Goal: Book appointment/travel/reservation

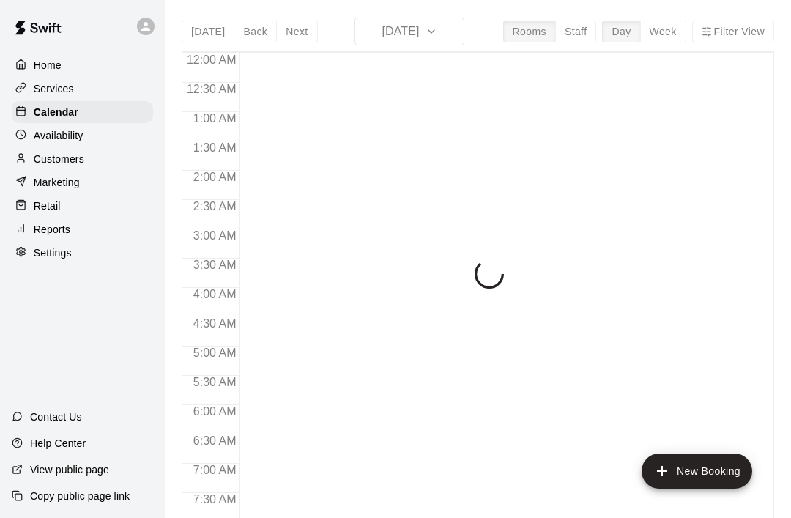
scroll to position [879, 0]
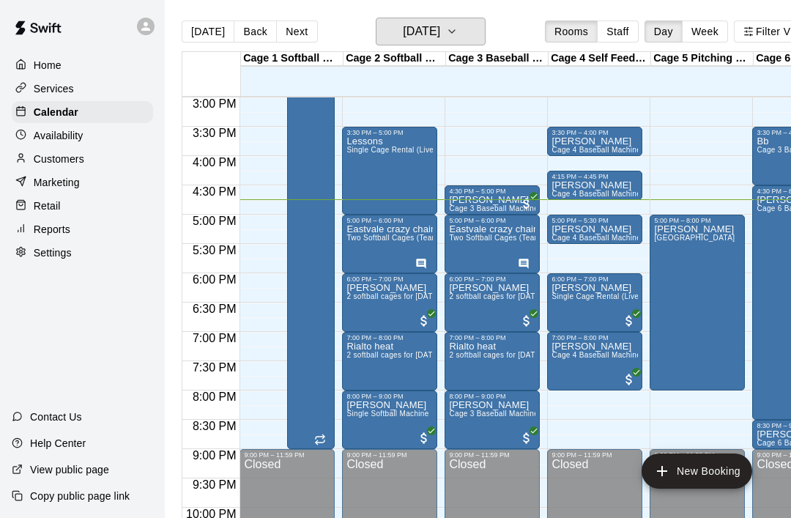
click at [458, 37] on icon "button" at bounding box center [452, 32] width 12 height 18
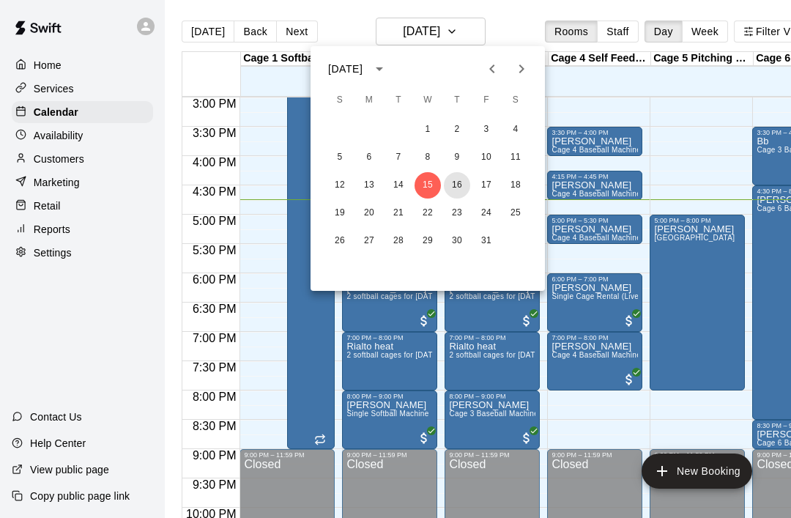
click at [465, 184] on button "16" at bounding box center [457, 185] width 26 height 26
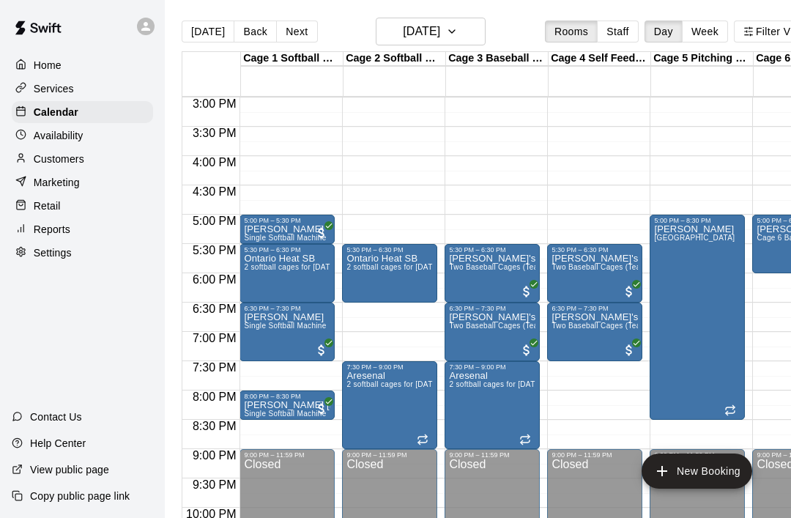
click at [293, 283] on div "Ontario Heat SB 2 softball cages for [DATE],[DATE], Thursdays" at bounding box center [287, 512] width 86 height 518
click at [423, 211] on div at bounding box center [395, 259] width 791 height 518
click at [311, 277] on div "Ontario Heat SB 2 softball cages for [DATE],[DATE], Thursdays" at bounding box center [287, 512] width 86 height 518
click at [392, 330] on div at bounding box center [395, 259] width 791 height 518
click at [458, 35] on icon "button" at bounding box center [452, 32] width 12 height 18
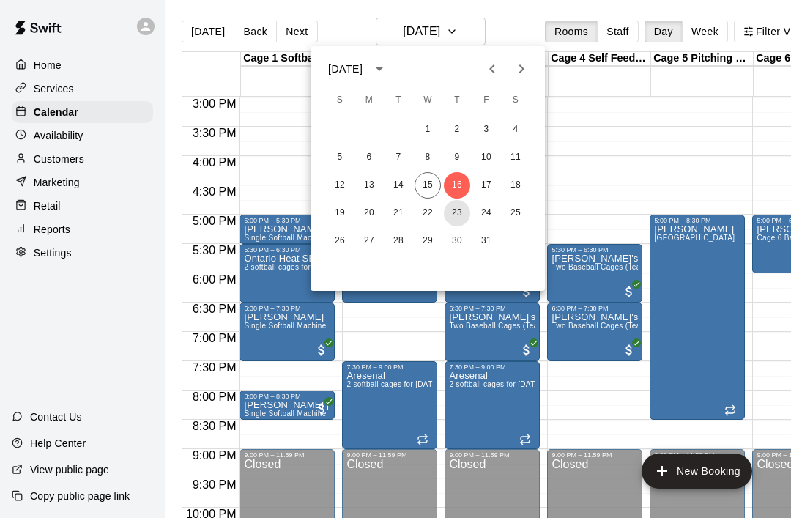
click at [464, 210] on button "23" at bounding box center [457, 213] width 26 height 26
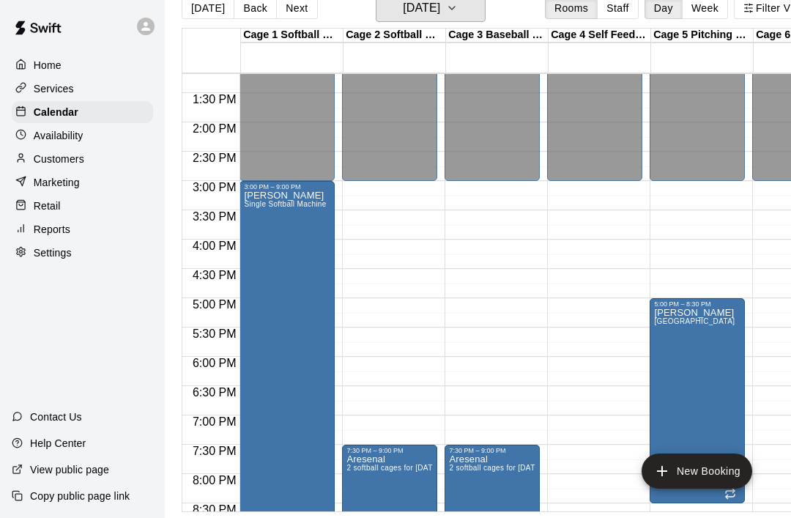
scroll to position [772, 0]
click at [72, 112] on p "Calendar" at bounding box center [56, 112] width 45 height 15
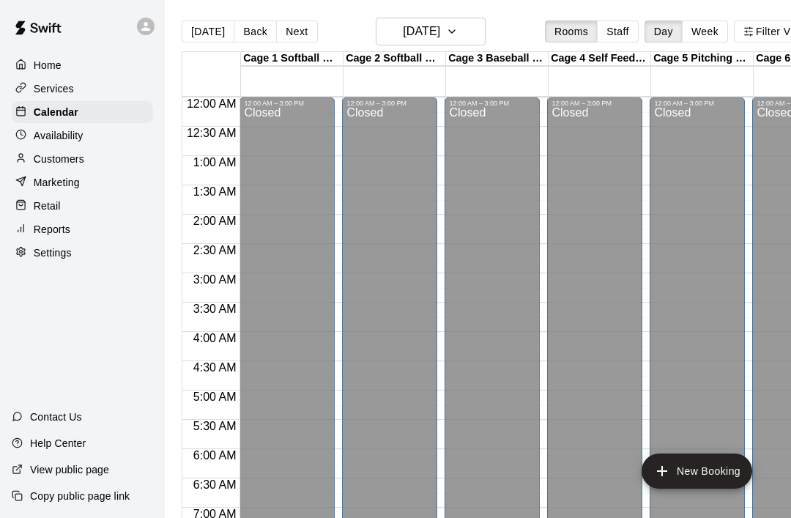
click at [85, 191] on div "Marketing" at bounding box center [82, 182] width 141 height 22
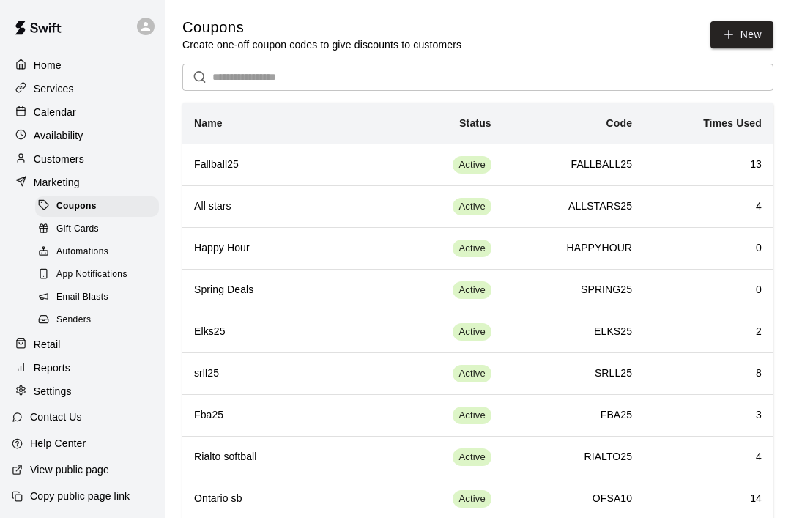
click at [70, 192] on div "Marketing" at bounding box center [82, 182] width 141 height 22
click at [78, 182] on p "Marketing" at bounding box center [57, 182] width 46 height 15
click at [58, 111] on p "Calendar" at bounding box center [55, 112] width 42 height 15
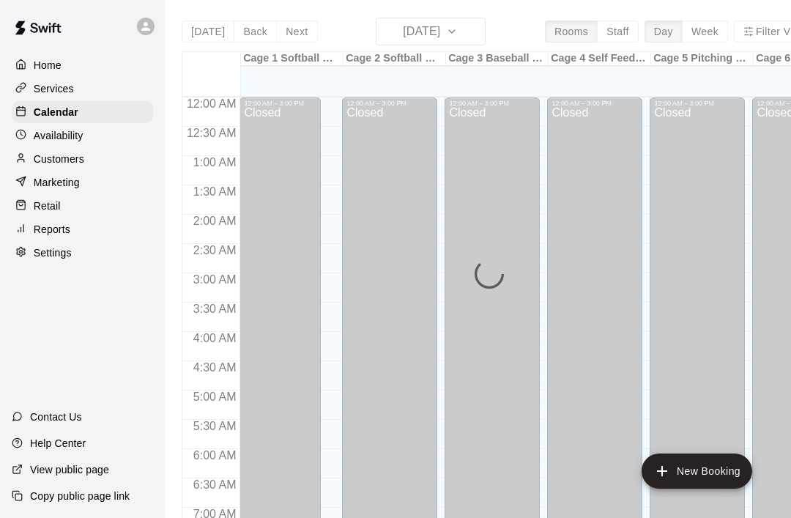
scroll to position [879, 0]
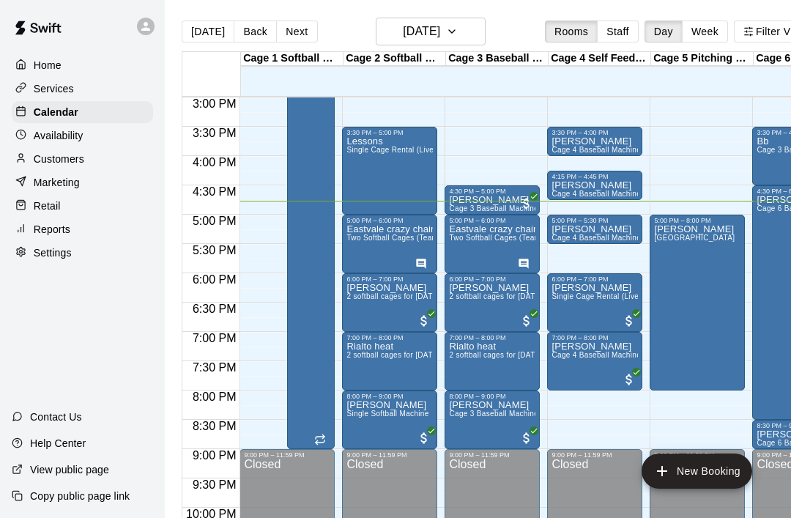
click at [502, 38] on div "[DATE] Back [DATE][DATE] Rooms Staff Day Week Filter View" at bounding box center [499, 35] width 634 height 34
click at [485, 29] on button "[DATE]" at bounding box center [431, 32] width 110 height 28
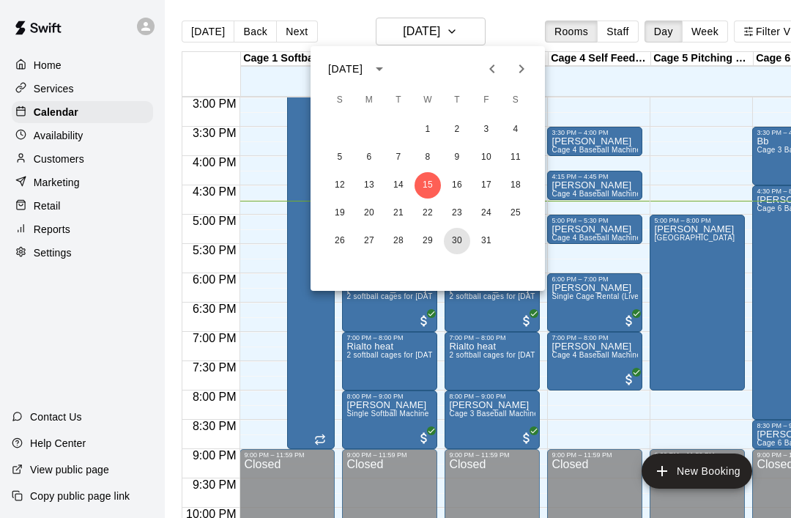
click at [463, 247] on button "30" at bounding box center [457, 241] width 26 height 26
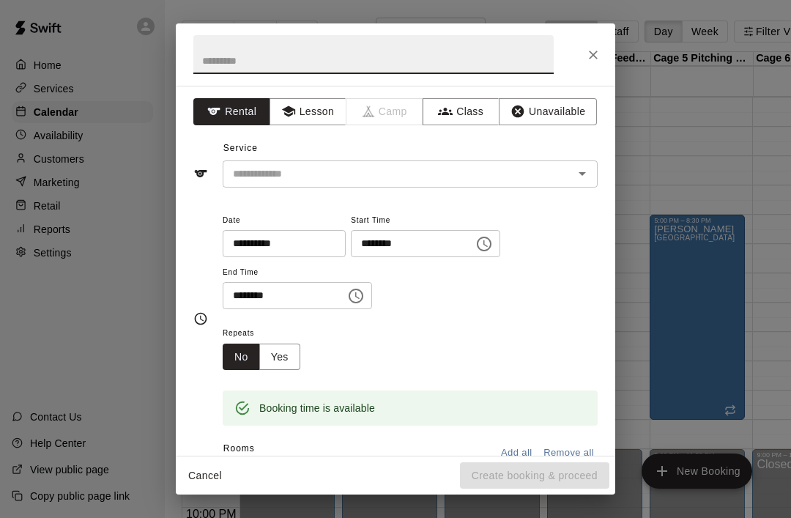
click at [272, 49] on input "text" at bounding box center [373, 54] width 360 height 39
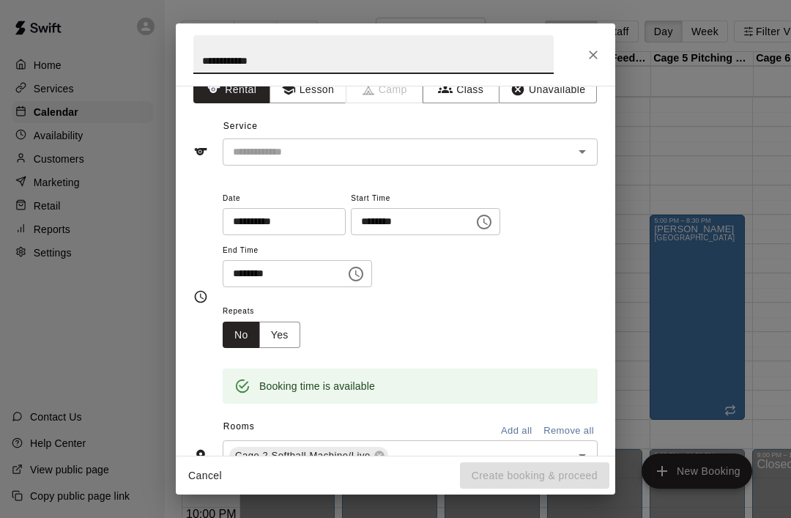
scroll to position [21, 0]
type input "**********"
click at [245, 154] on input "text" at bounding box center [388, 153] width 323 height 18
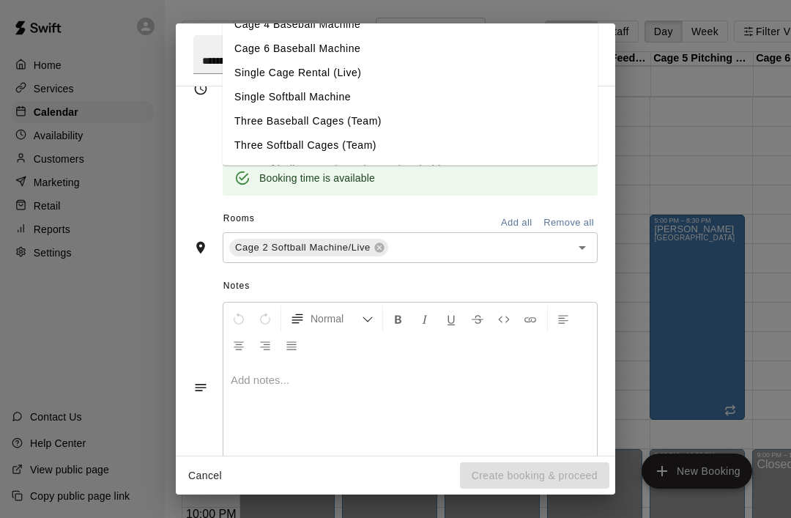
scroll to position [227, 0]
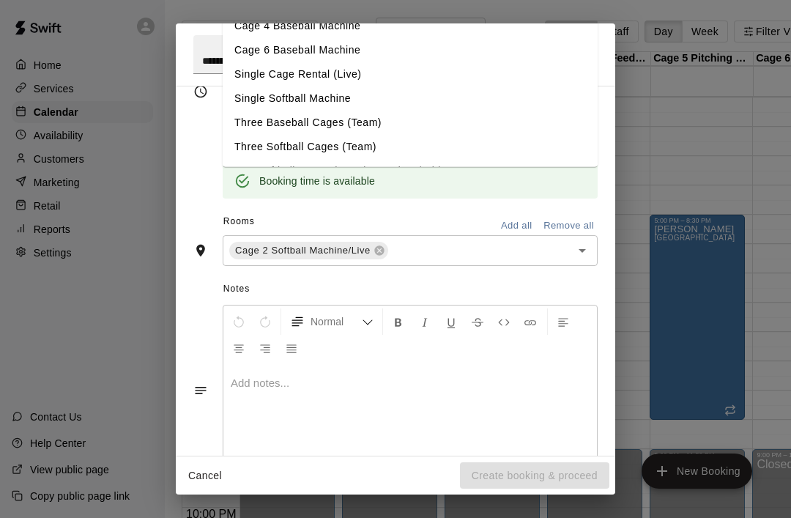
click at [250, 170] on li "Two Softball Cages (Team) Tuesdays/Fridays" at bounding box center [410, 171] width 375 height 24
type input "**********"
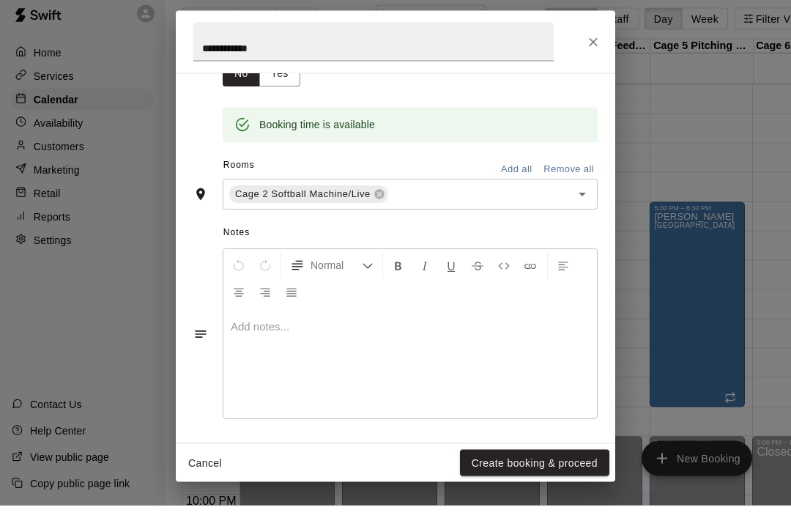
scroll to position [223, 0]
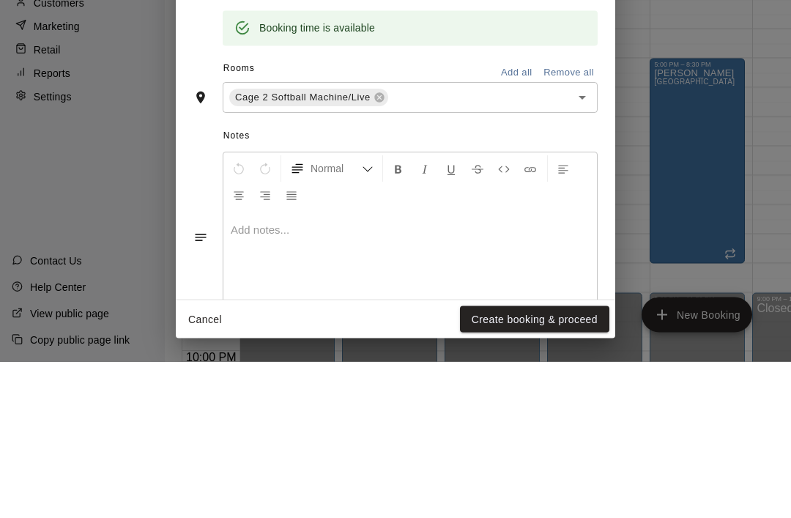
click at [589, 245] on icon "Open" at bounding box center [582, 254] width 18 height 18
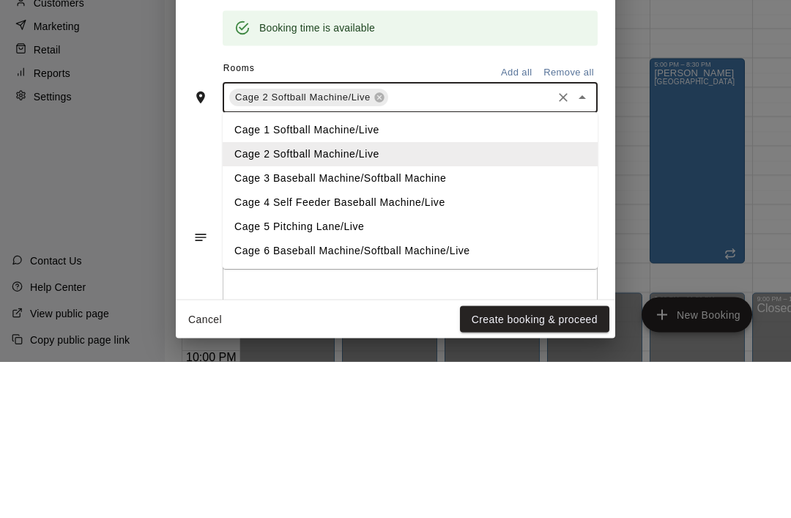
click at [250, 323] on li "Cage 3 Baseball Machine/Softball Machine" at bounding box center [410, 335] width 375 height 24
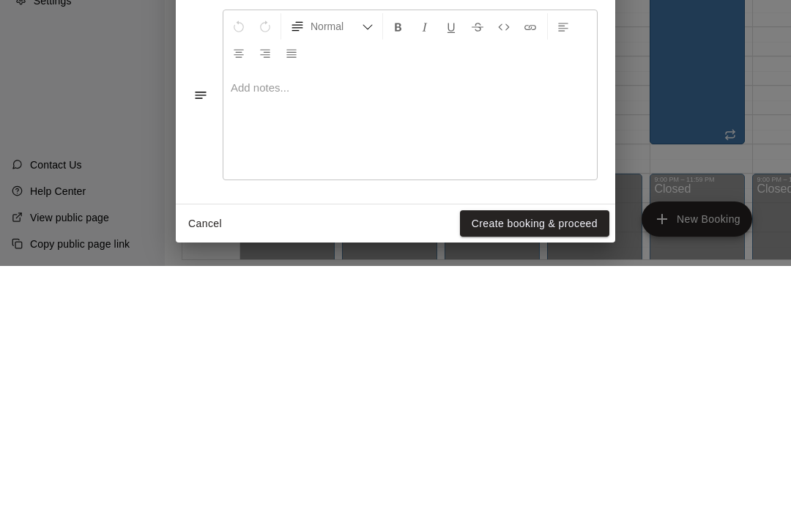
scroll to position [70, 0]
click at [564, 462] on button "Create booking & proceed" at bounding box center [534, 475] width 149 height 27
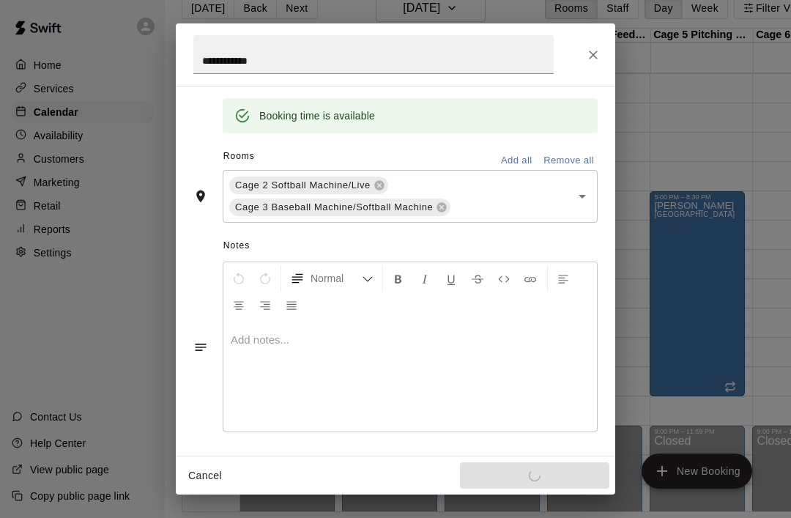
scroll to position [245, 0]
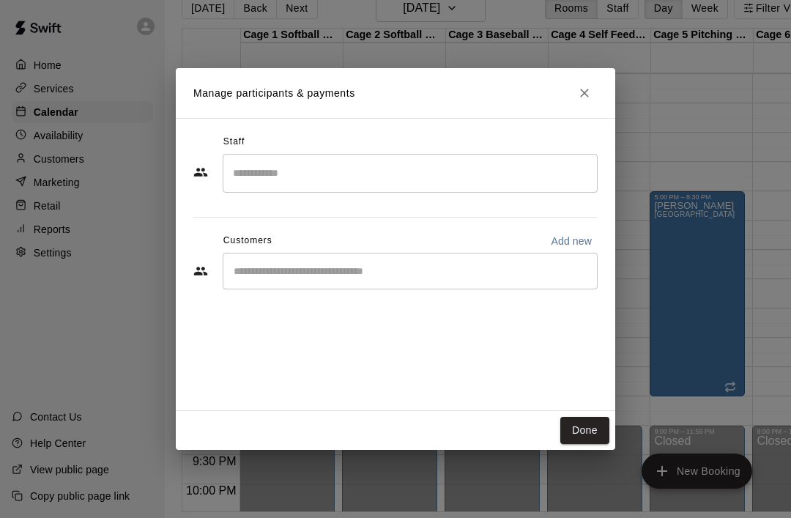
click at [594, 444] on button "Done" at bounding box center [584, 430] width 49 height 27
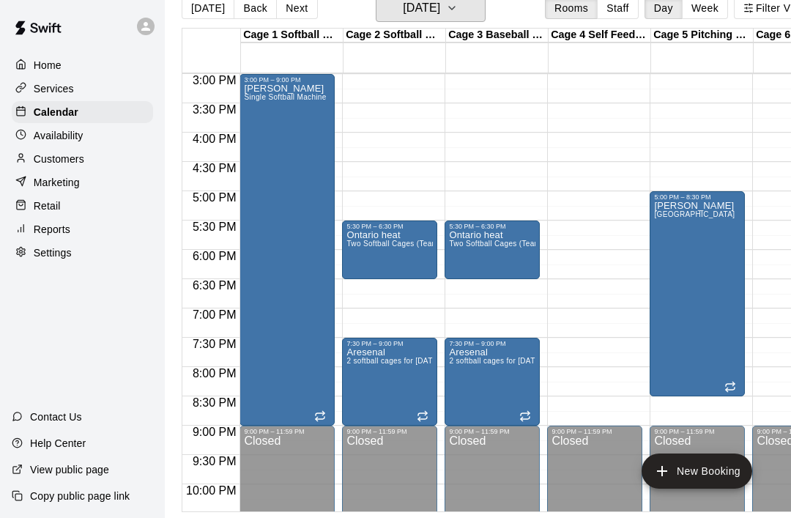
click at [474, 19] on button "[DATE]" at bounding box center [431, 8] width 110 height 28
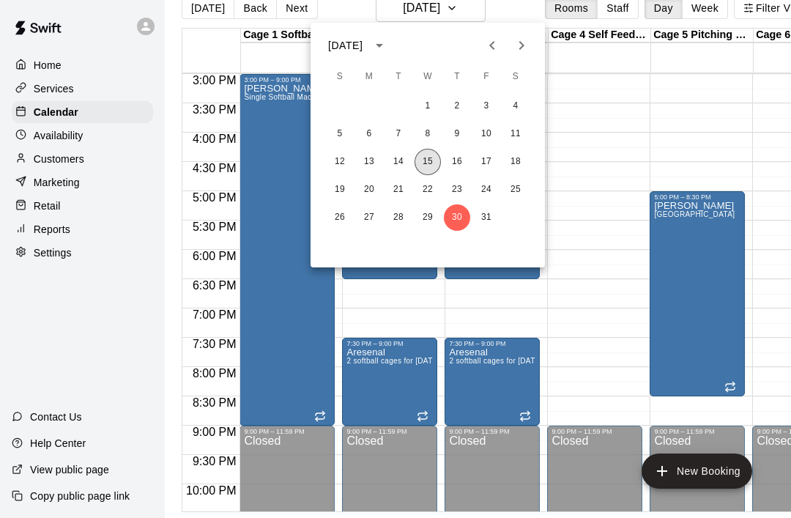
click at [427, 174] on button "15" at bounding box center [427, 162] width 26 height 26
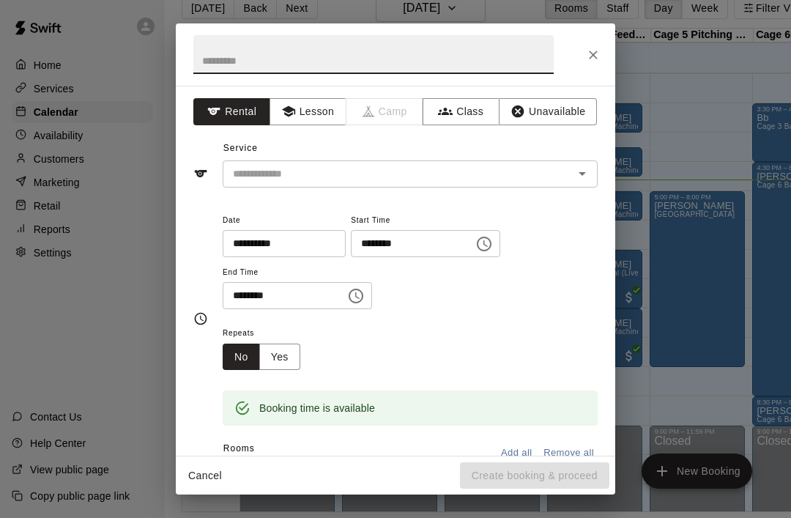
click at [297, 49] on input "text" at bounding box center [373, 54] width 360 height 39
click at [573, 176] on icon "Open" at bounding box center [582, 174] width 18 height 18
type input "******"
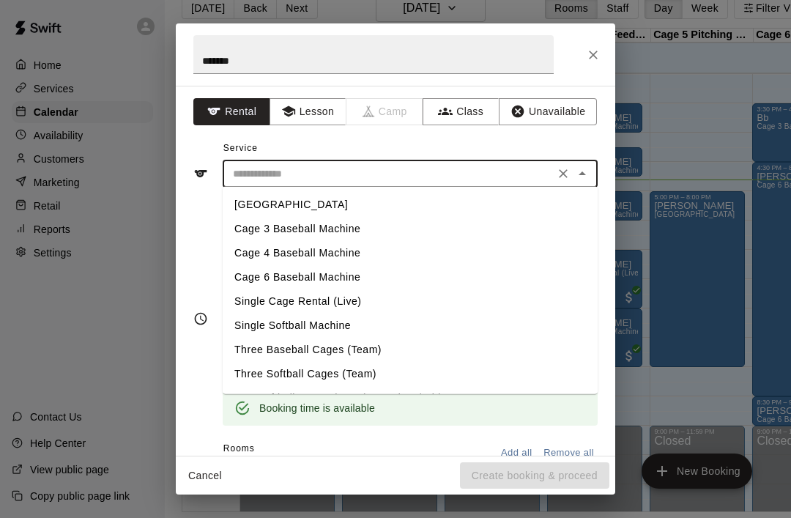
click at [242, 250] on li "Cage 4 Baseball Machine" at bounding box center [410, 253] width 375 height 24
type input "**********"
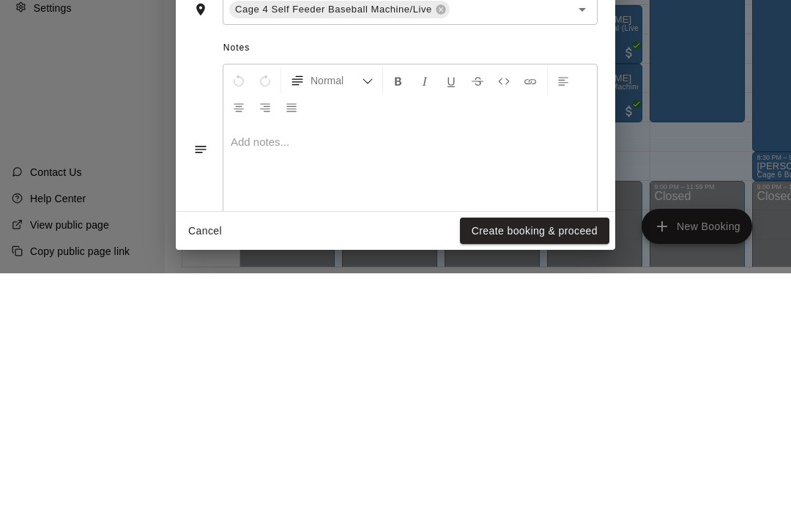
scroll to position [70, 0]
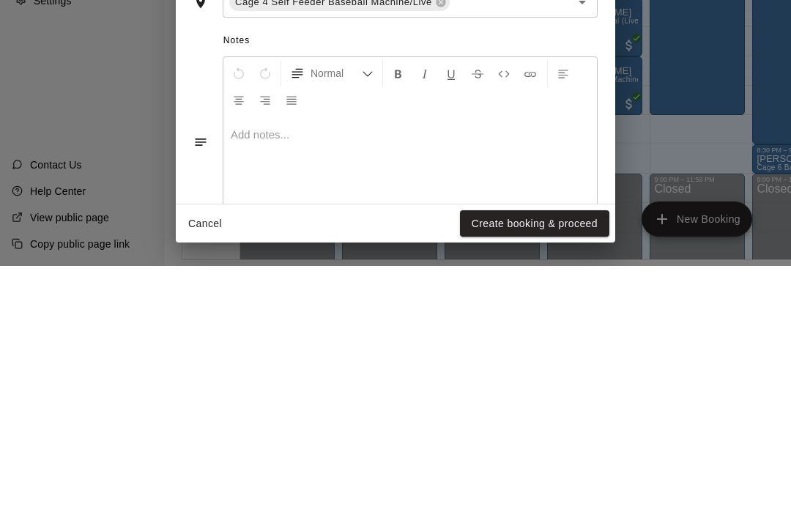
click at [570, 462] on button "Create booking & proceed" at bounding box center [534, 475] width 149 height 27
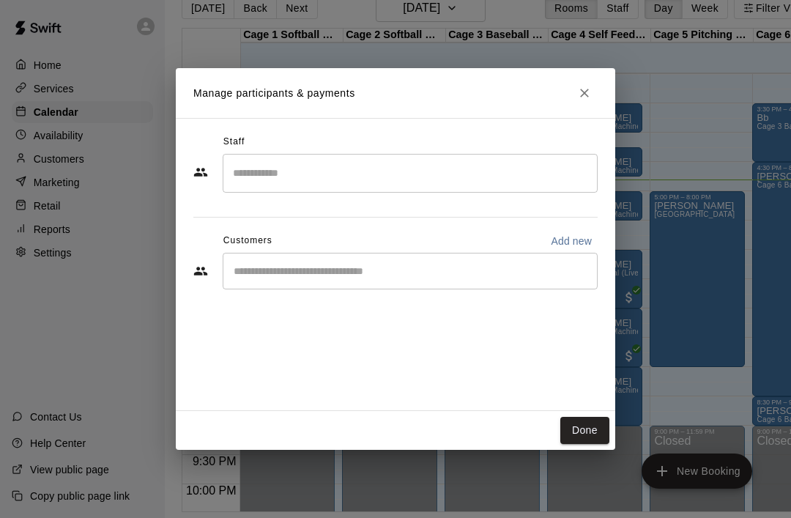
click at [596, 444] on button "Done" at bounding box center [584, 430] width 49 height 27
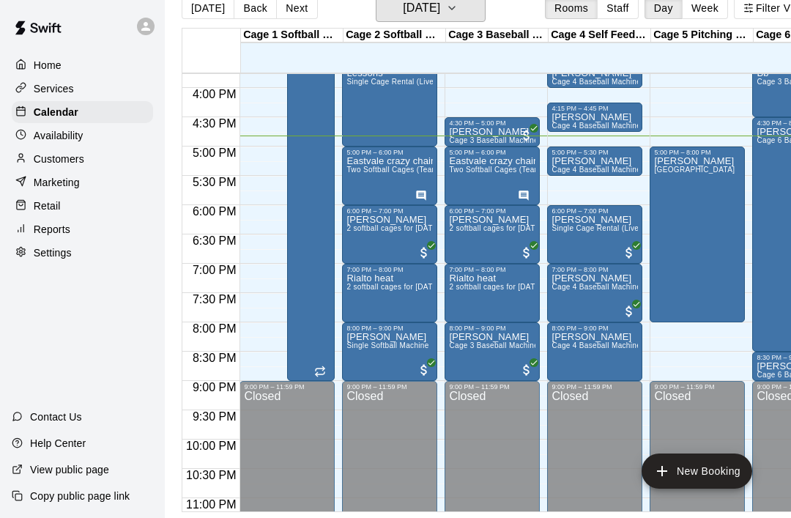
scroll to position [923, 0]
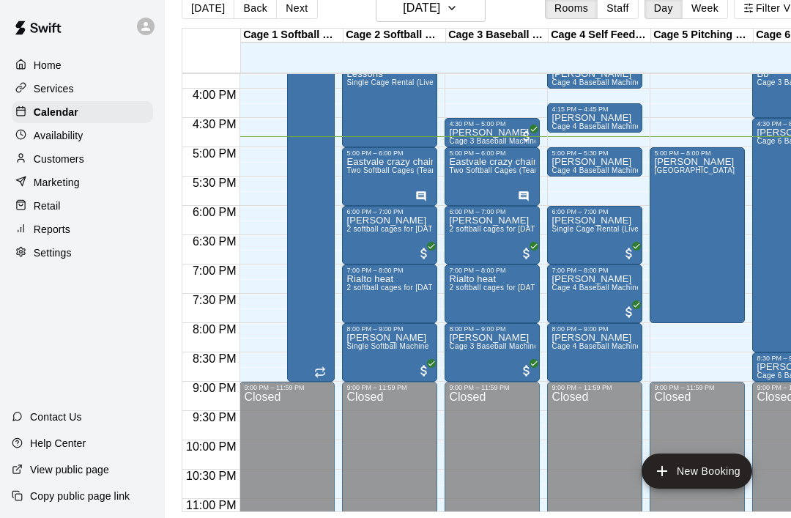
click at [570, 352] on icon "edit" at bounding box center [567, 349] width 18 height 18
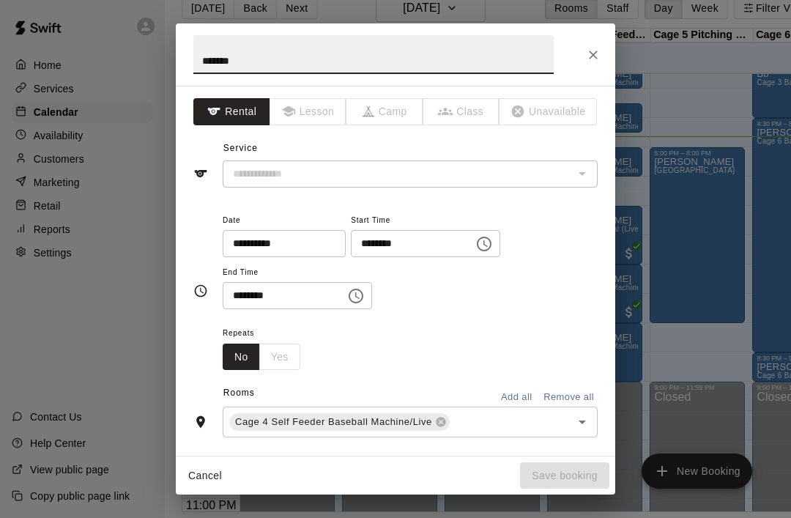
type input "**********"
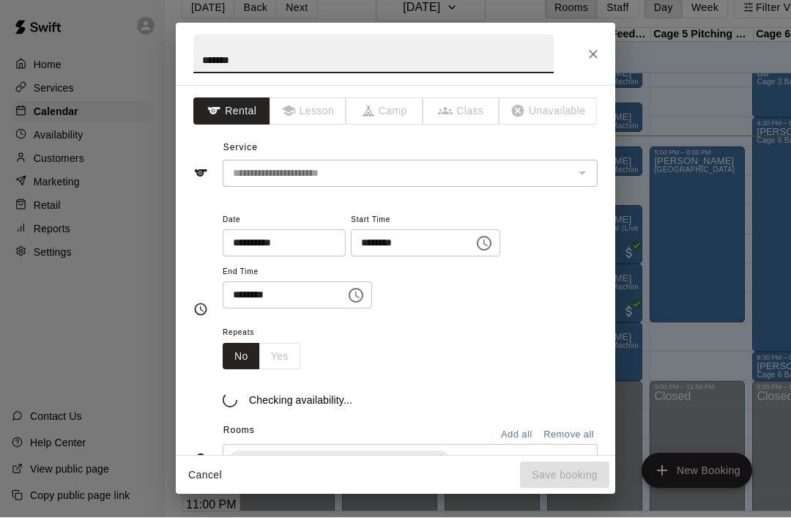
scroll to position [22, 0]
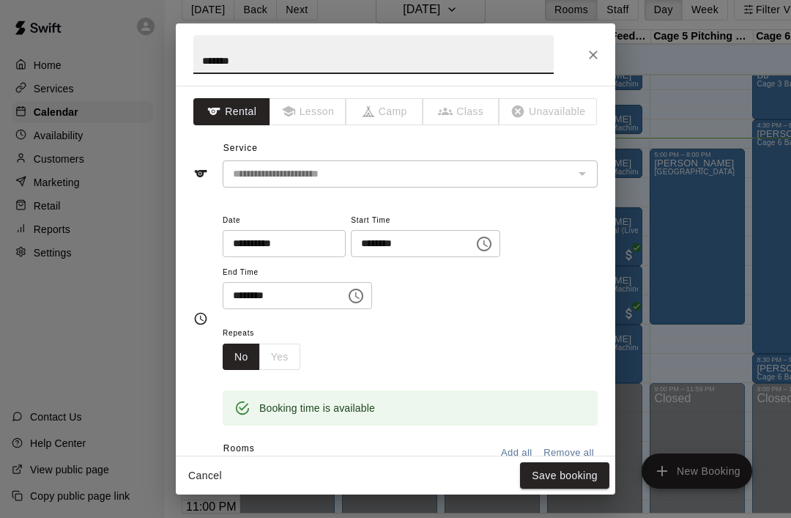
click at [494, 58] on input "******" at bounding box center [373, 54] width 360 height 39
click at [570, 176] on div "**********" at bounding box center [410, 173] width 375 height 27
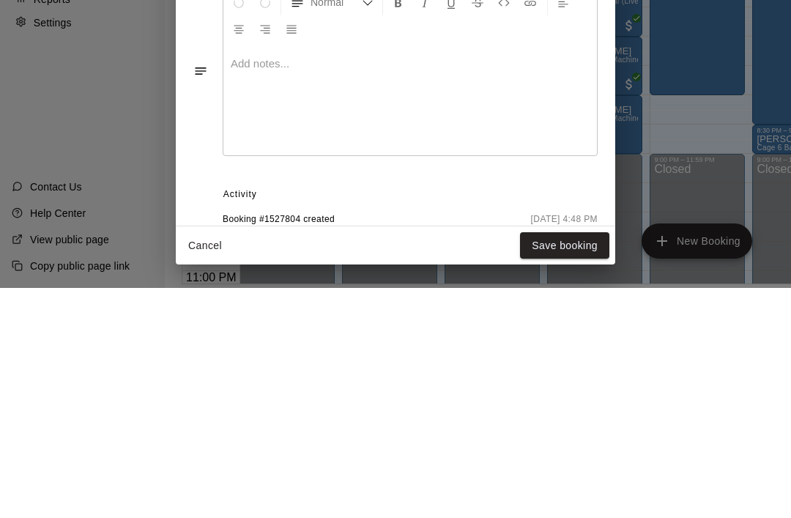
scroll to position [335, 0]
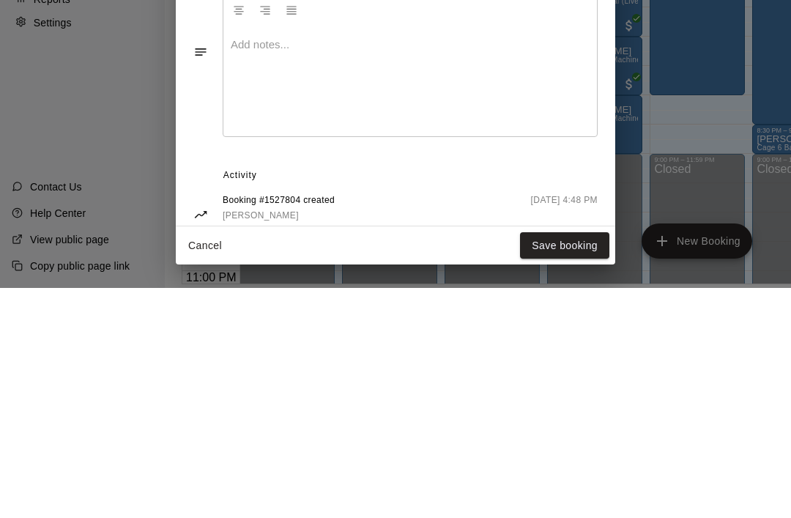
type input "**********"
click at [572, 462] on button "Save booking" at bounding box center [564, 475] width 89 height 27
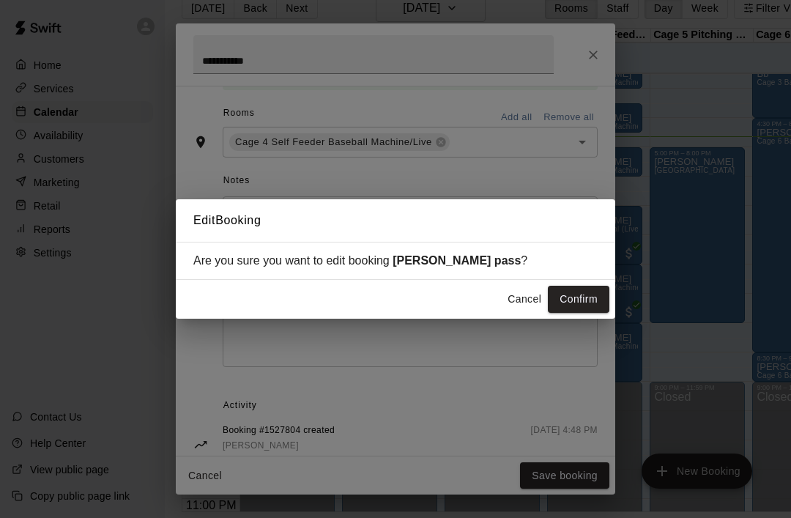
scroll to position [316, 0]
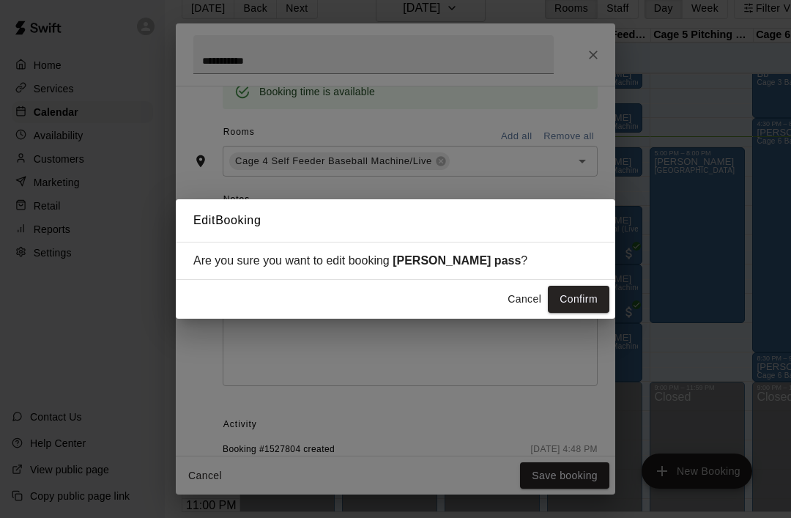
click at [589, 313] on button "Confirm" at bounding box center [579, 299] width 62 height 27
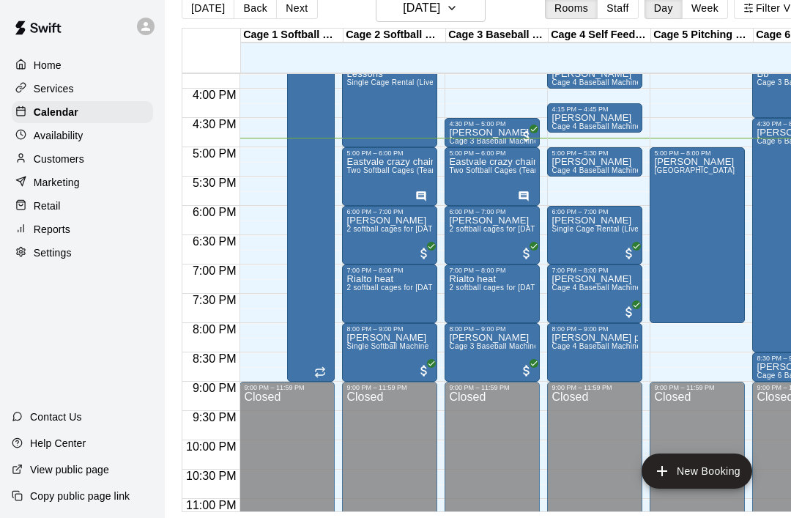
click at [390, 174] on span "Two Softball Cages (Team) Tuesdays/Fridays" at bounding box center [424, 170] width 157 height 8
click at [368, 181] on icon "edit" at bounding box center [362, 183] width 18 height 18
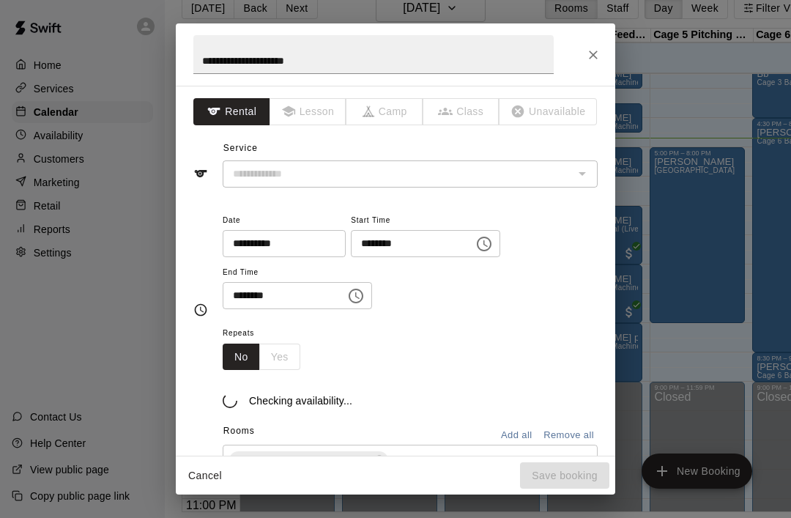
type input "**********"
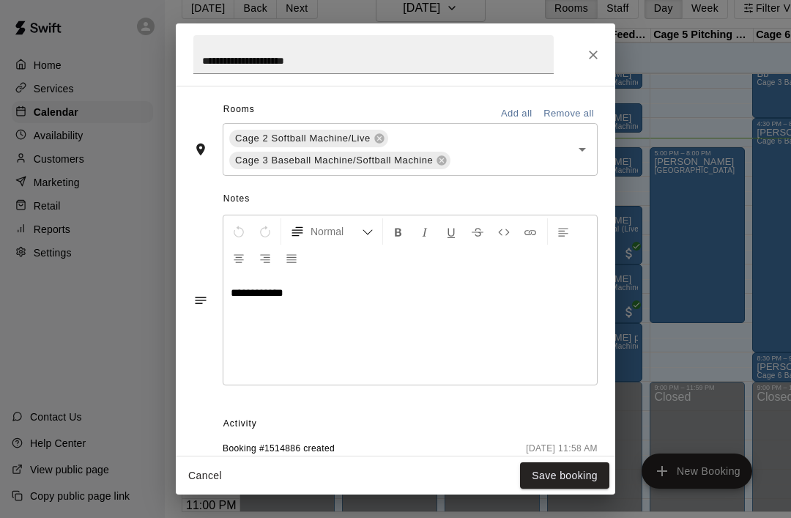
scroll to position [338, 0]
click at [588, 42] on button "Close" at bounding box center [593, 55] width 26 height 26
